Goal: Task Accomplishment & Management: Use online tool/utility

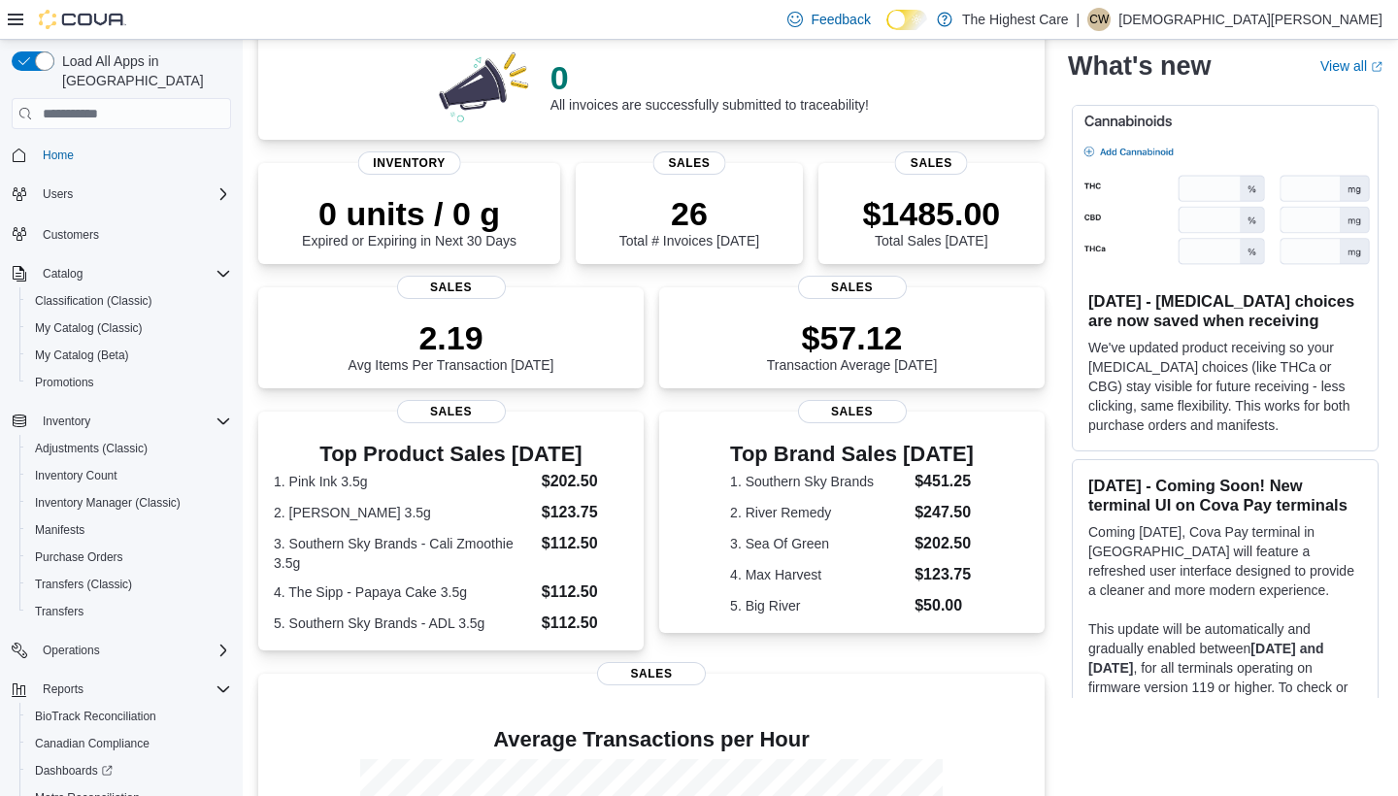
scroll to position [185, 0]
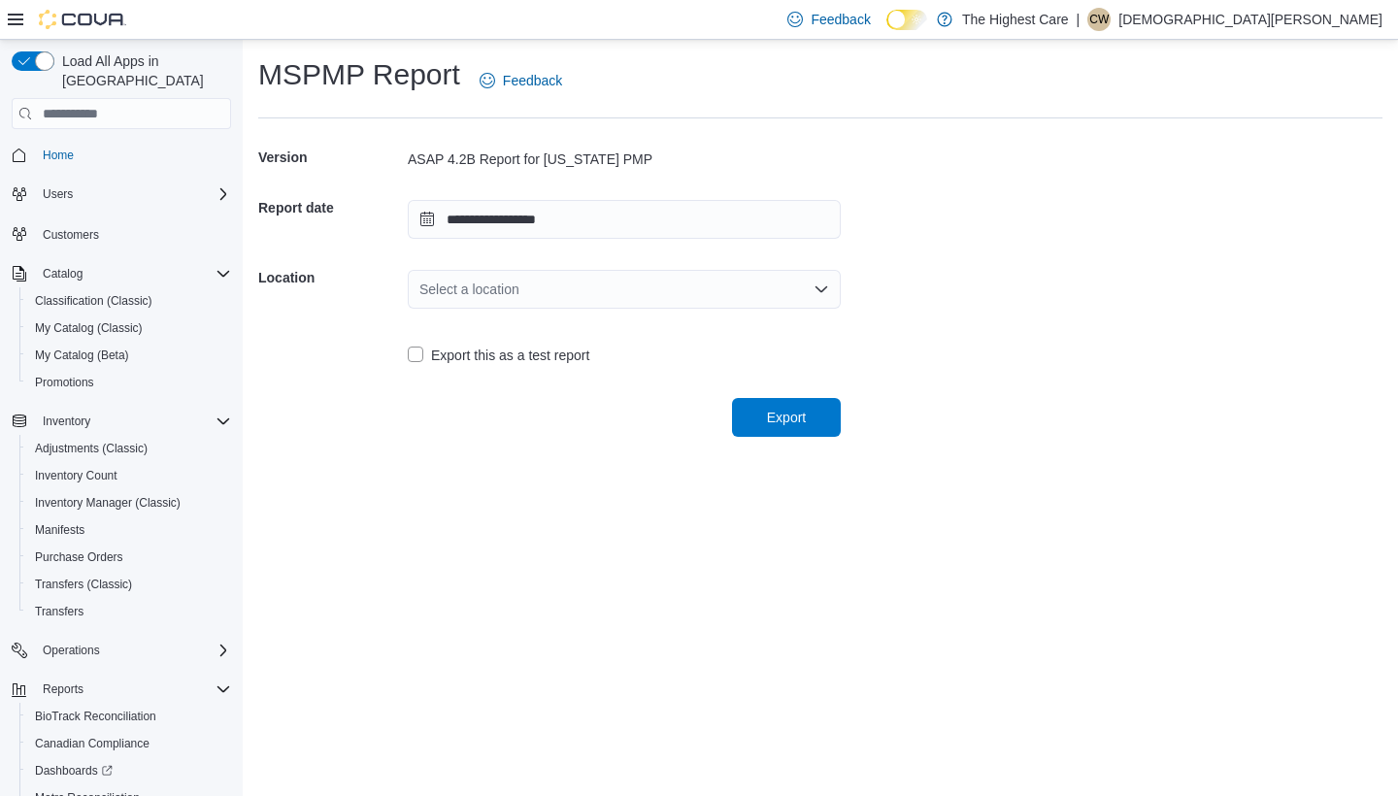
click at [496, 298] on div "Select a location" at bounding box center [624, 289] width 433 height 39
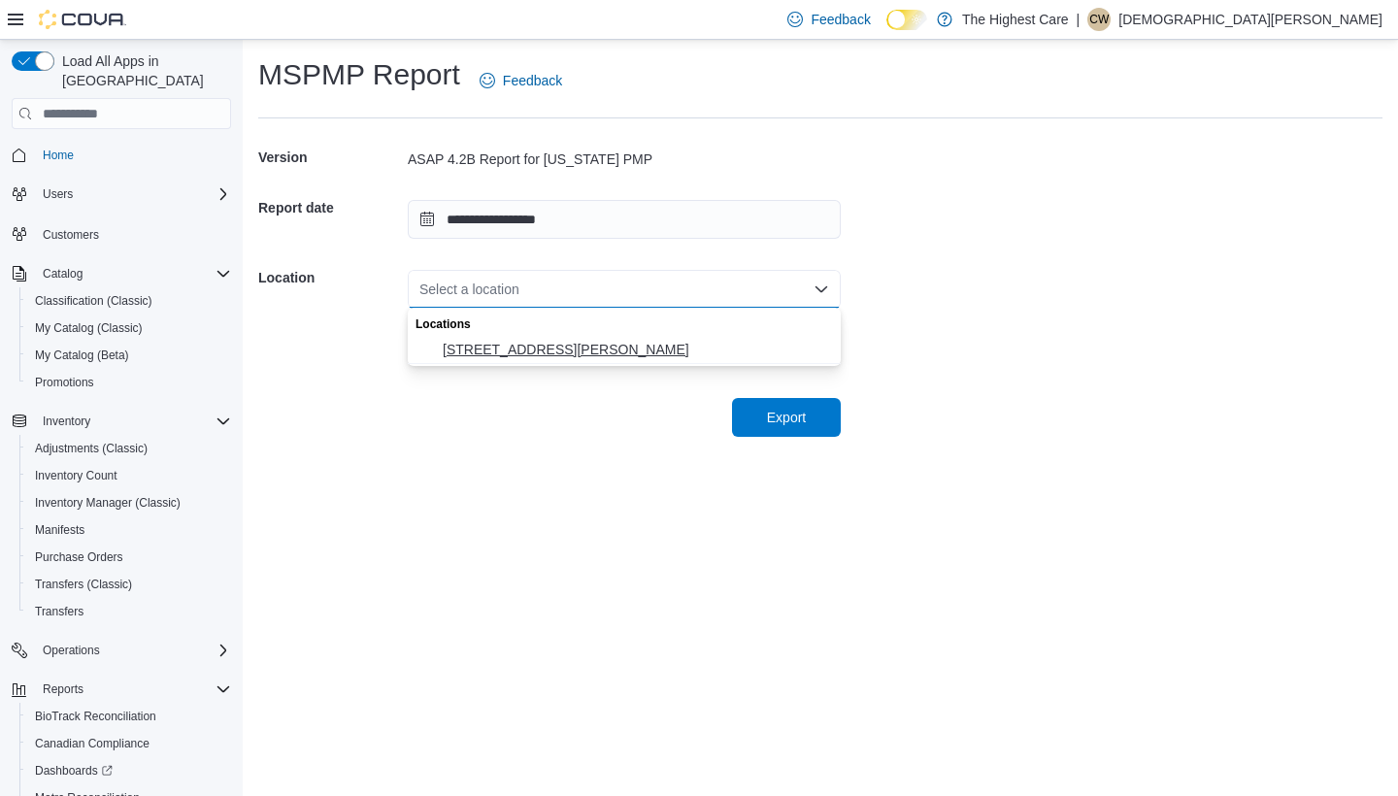
click at [511, 353] on span "[STREET_ADDRESS][PERSON_NAME]" at bounding box center [636, 349] width 386 height 19
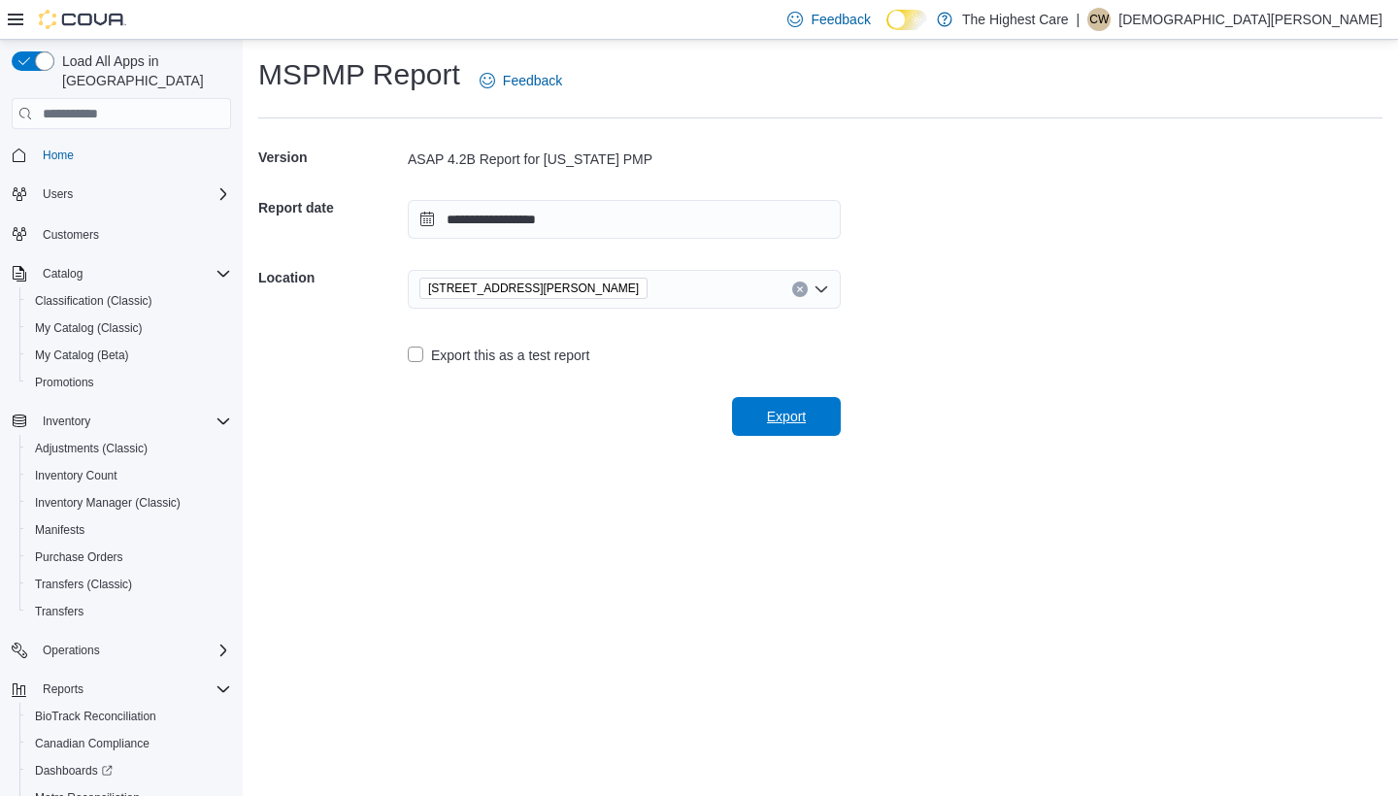
click at [783, 418] on span "Export" at bounding box center [786, 416] width 39 height 19
